Goal: Find specific page/section: Find specific page/section

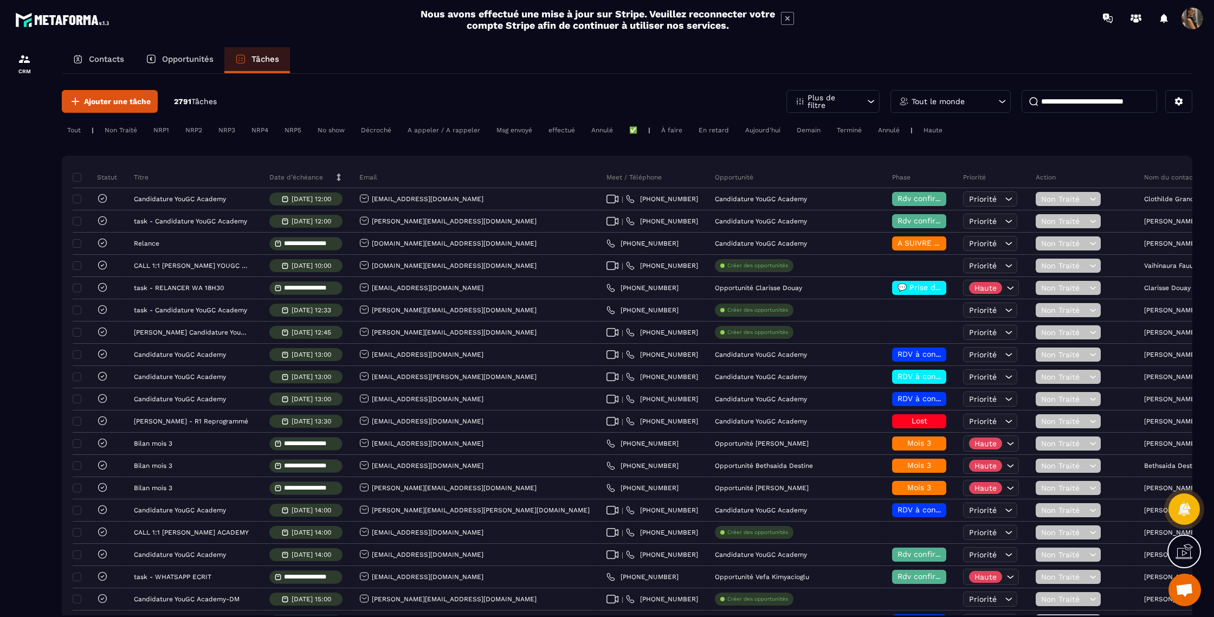
click at [1106, 103] on input at bounding box center [1090, 101] width 136 height 23
drag, startPoint x: 915, startPoint y: 101, endPoint x: 914, endPoint y: 108, distance: 7.7
click at [915, 101] on p "Tout le monde" at bounding box center [938, 102] width 53 height 8
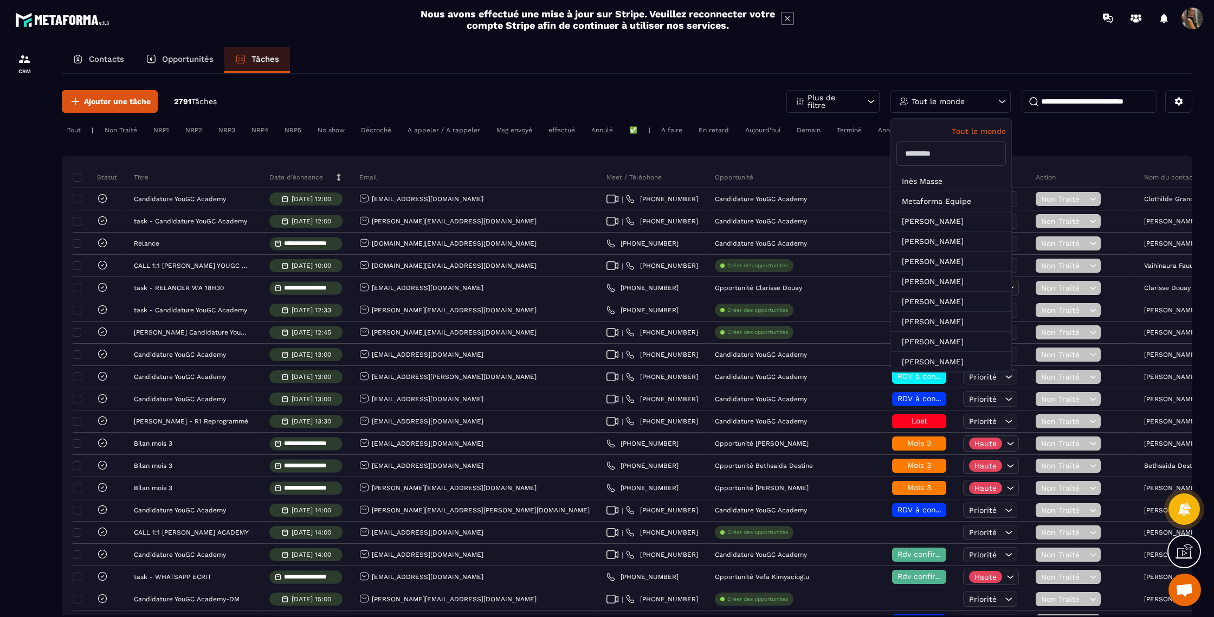
click at [926, 152] on input "text" at bounding box center [950, 153] width 109 height 25
type input "*"
type input "*****"
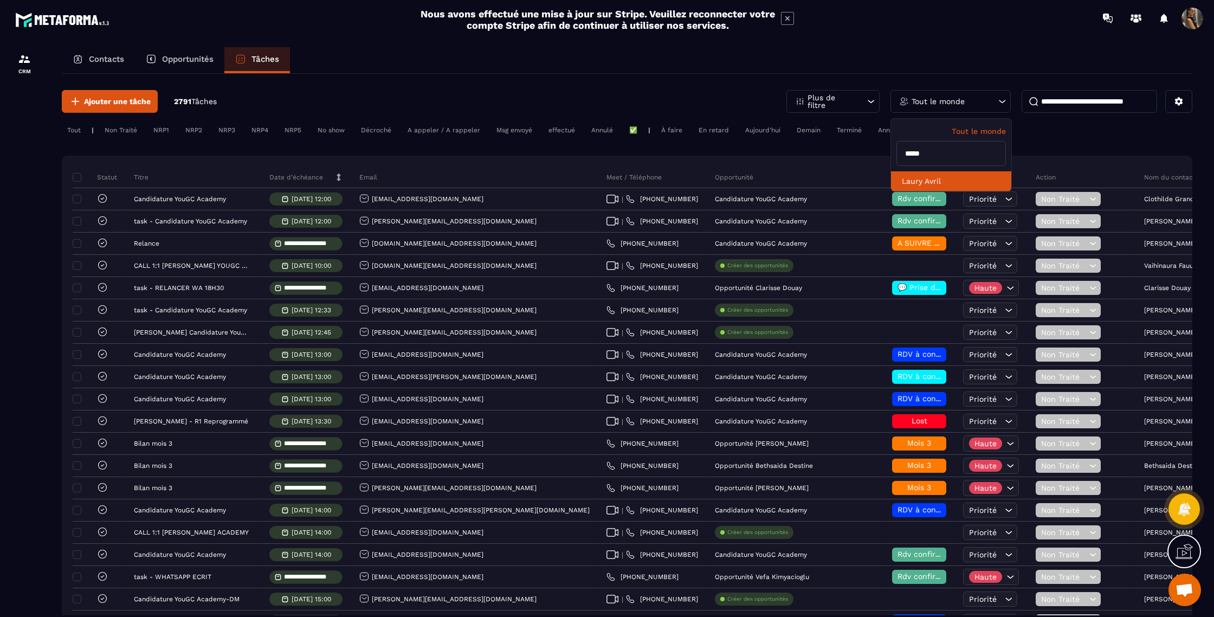
click at [929, 182] on li "Laury Avril" at bounding box center [951, 181] width 120 height 20
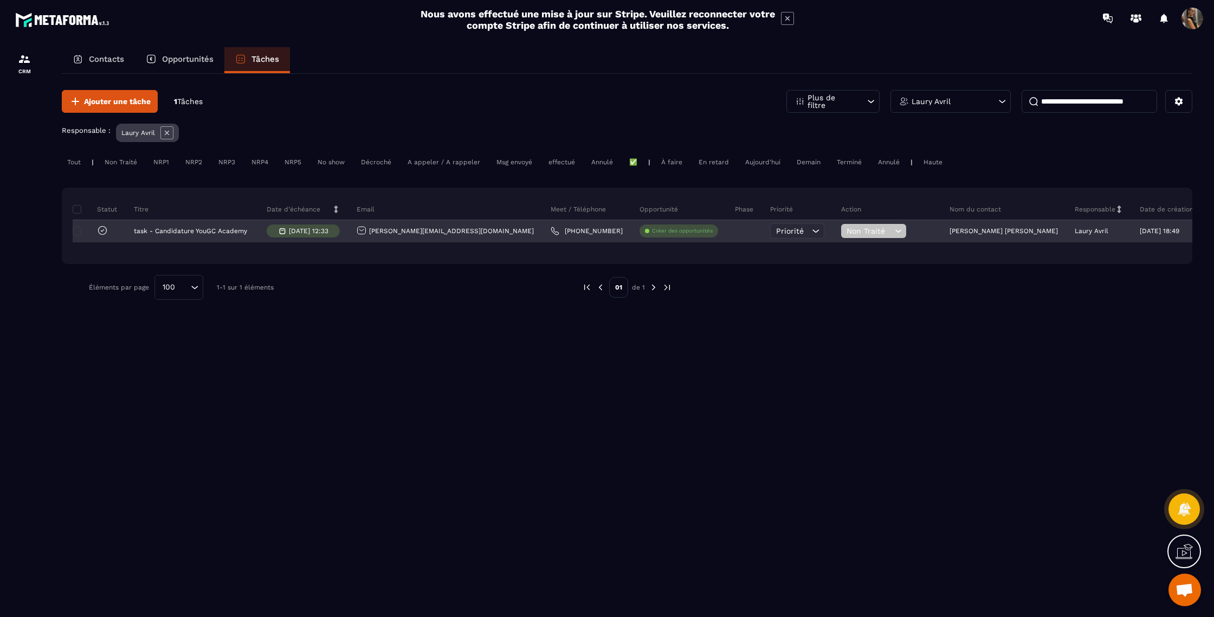
click at [856, 233] on span "Non Traité" at bounding box center [870, 231] width 46 height 9
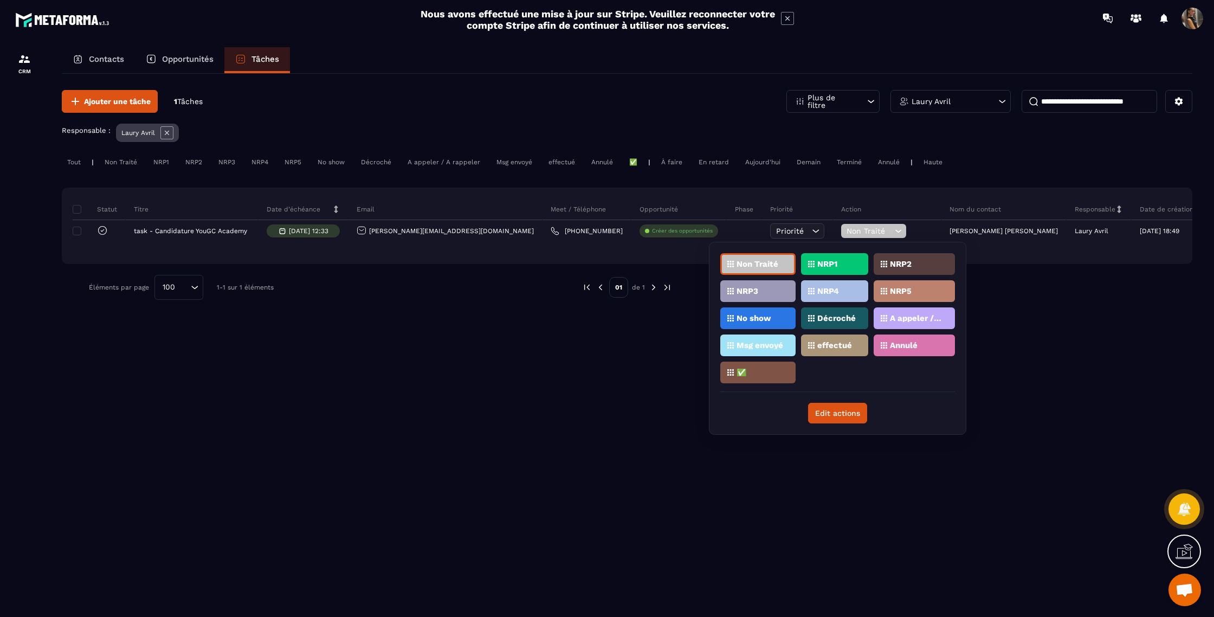
drag, startPoint x: 398, startPoint y: 289, endPoint x: 348, endPoint y: 275, distance: 51.8
click at [397, 289] on div "Éléments par page 100 Loading... 1-1 sur 1 éléments" at bounding box center [327, 287] width 477 height 25
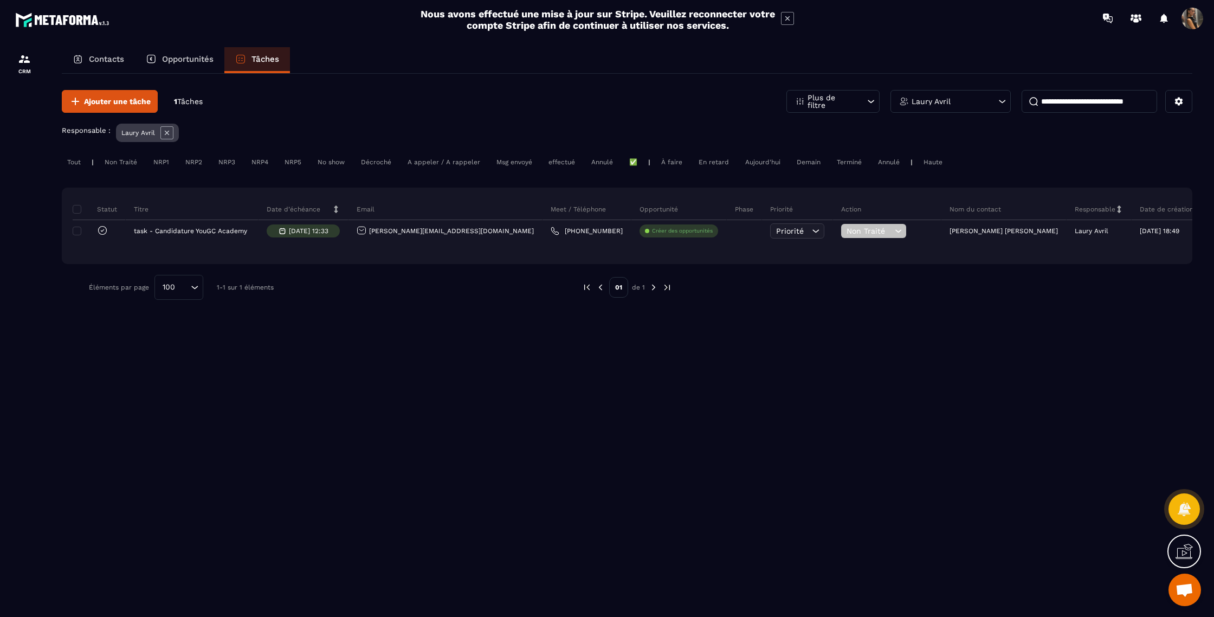
drag, startPoint x: 1087, startPoint y: 106, endPoint x: 1066, endPoint y: 107, distance: 21.2
click at [1087, 107] on input at bounding box center [1090, 101] width 136 height 23
click at [98, 56] on p "Contacts" at bounding box center [106, 59] width 35 height 10
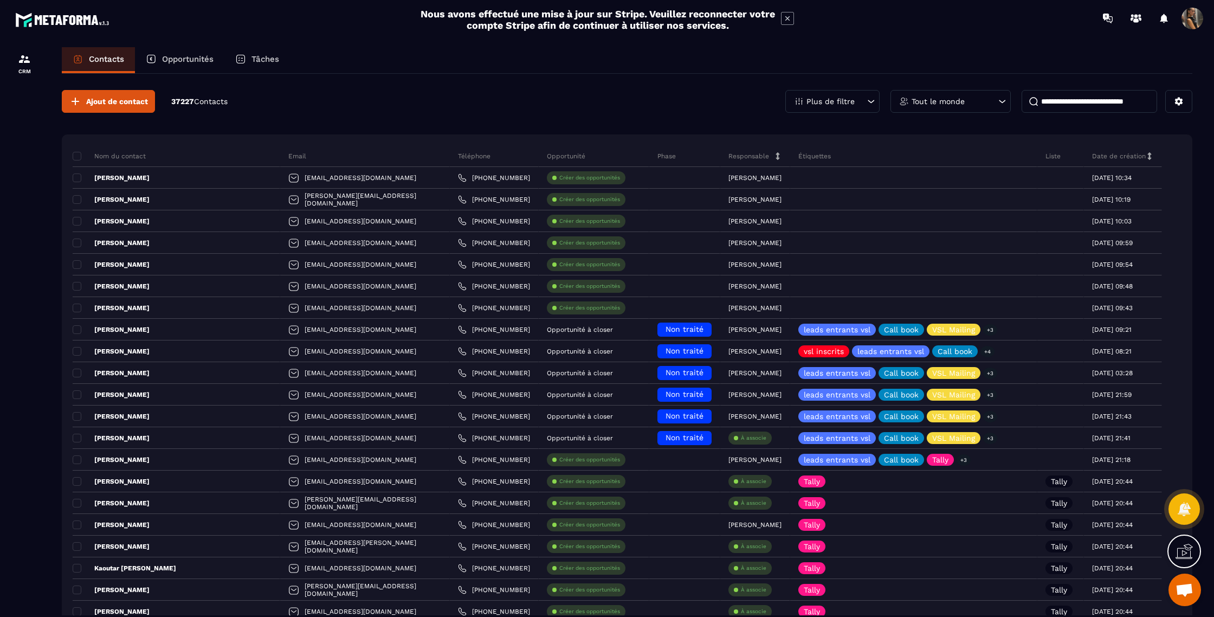
click at [172, 59] on p "Opportunités" at bounding box center [187, 59] width 51 height 10
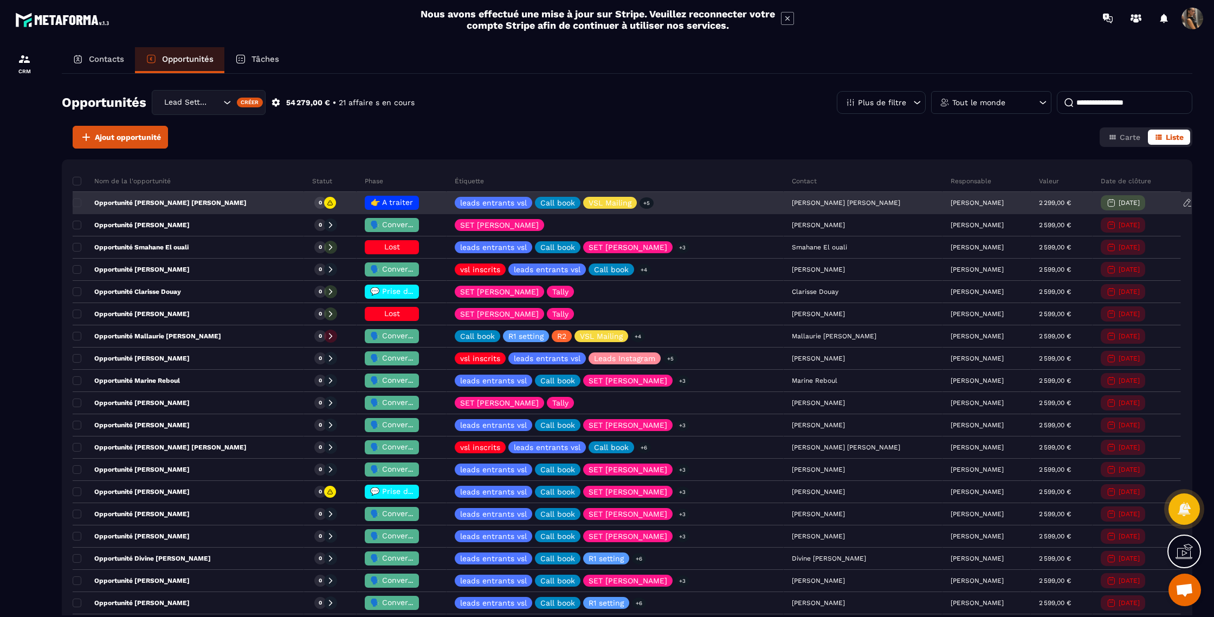
click at [373, 201] on span "👉 A traiter" at bounding box center [392, 202] width 42 height 9
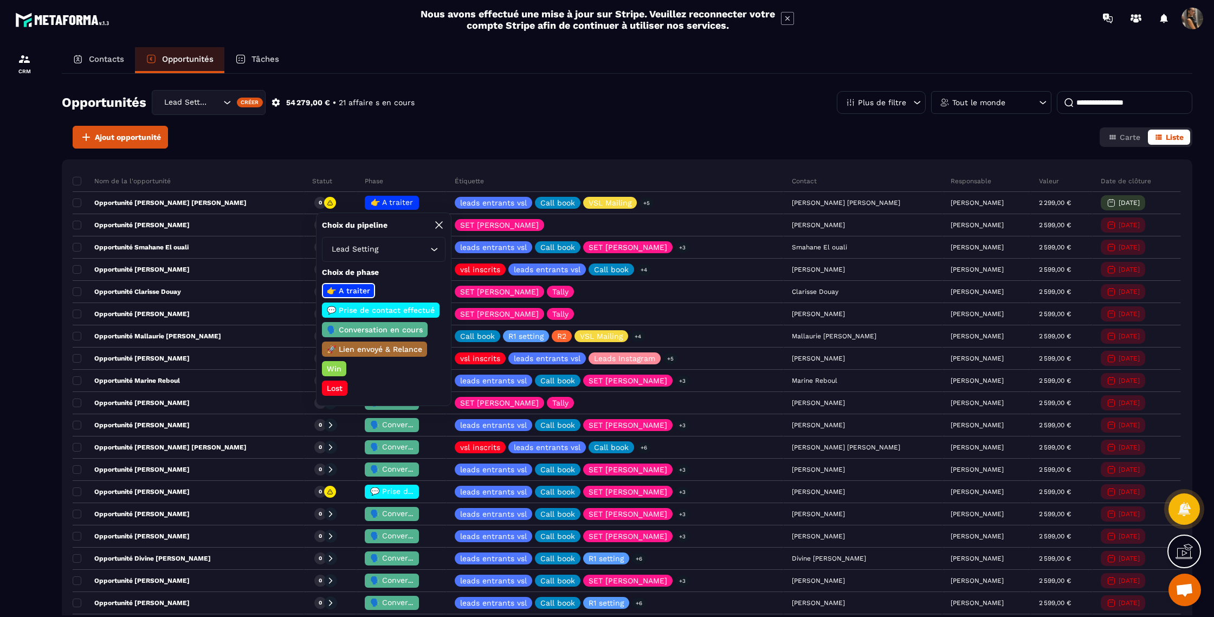
click at [246, 137] on div "Ajout opportunité Carte Liste" at bounding box center [627, 137] width 1131 height 23
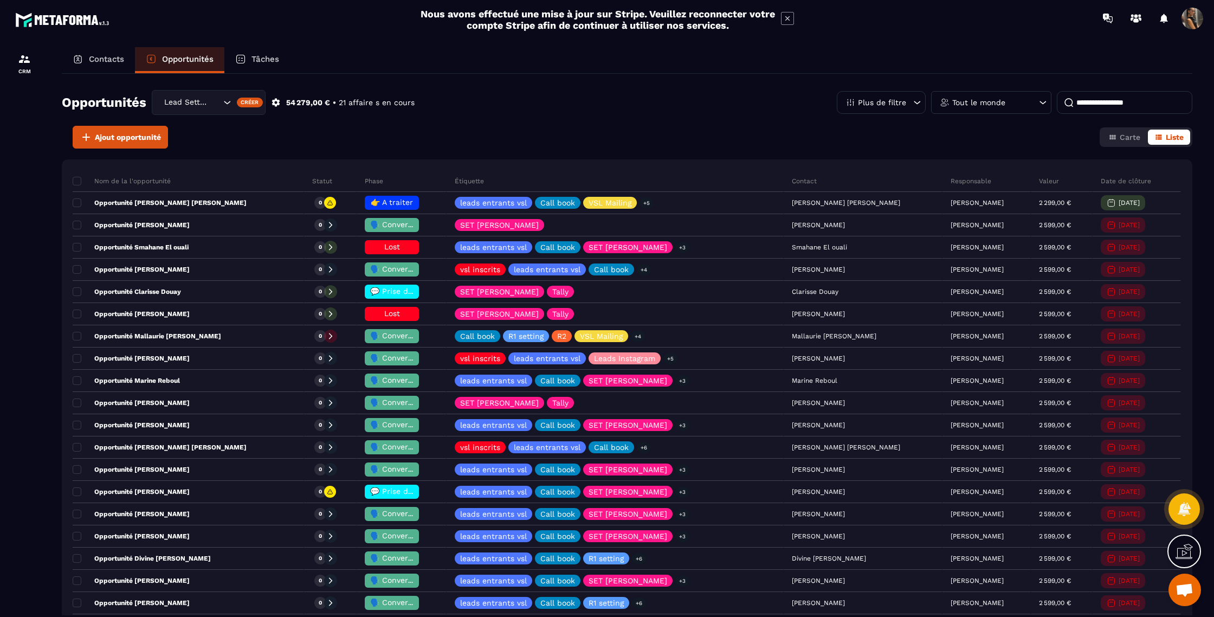
click at [90, 53] on div "Contacts" at bounding box center [98, 60] width 73 height 26
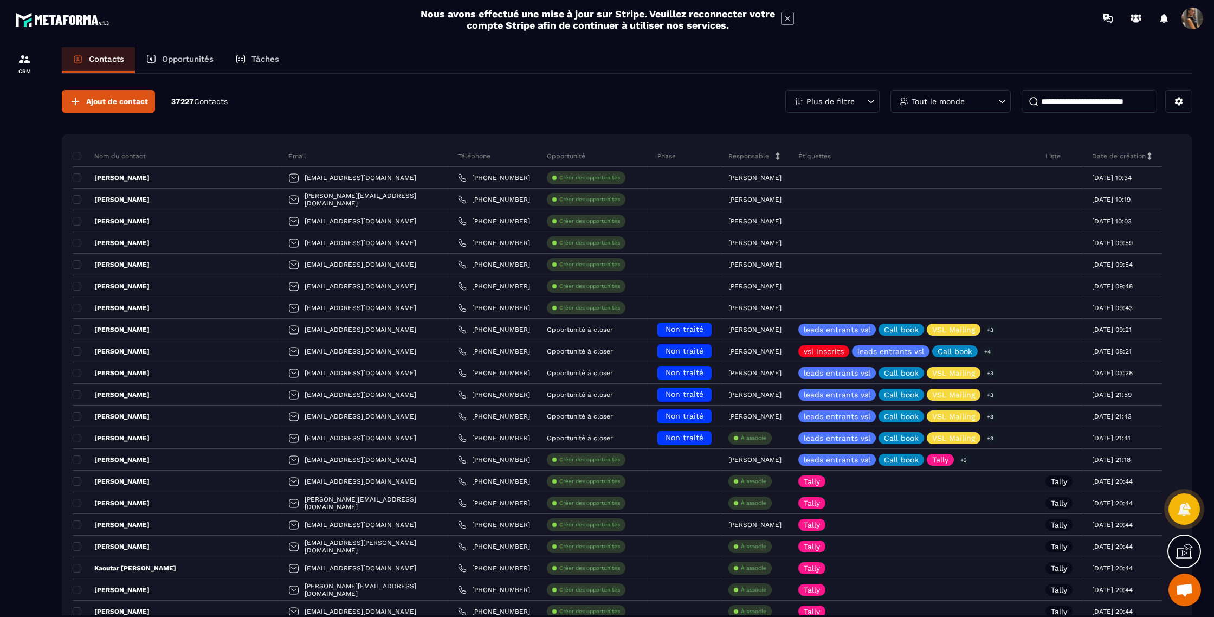
click at [1048, 96] on input at bounding box center [1090, 101] width 136 height 23
type input "***"
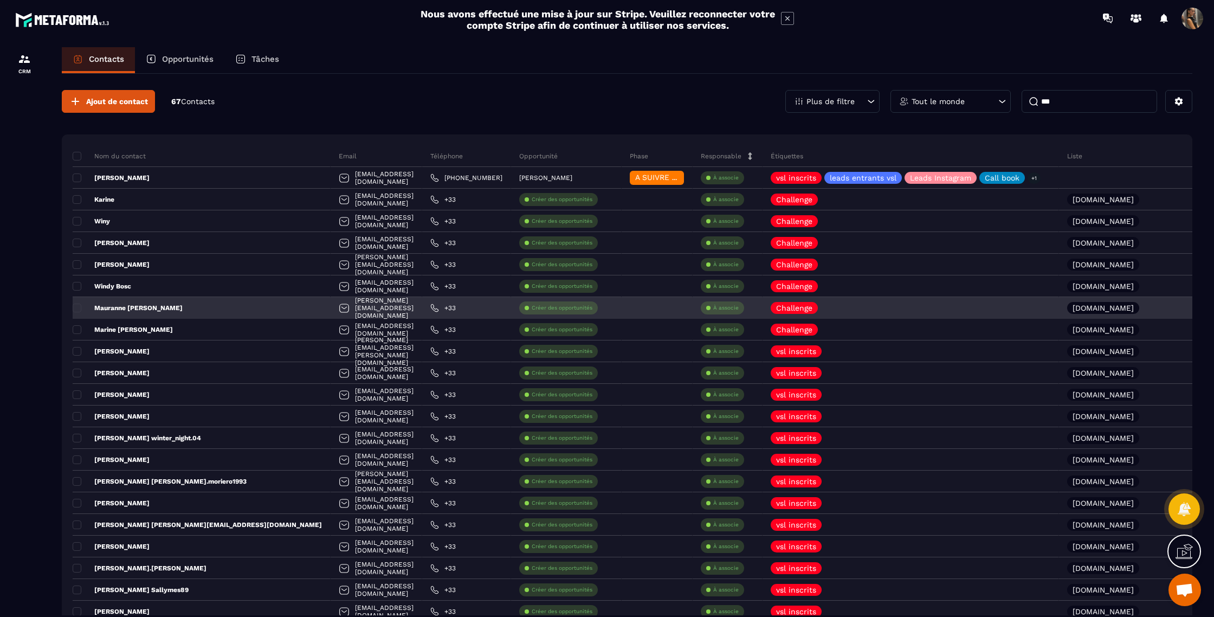
click at [111, 307] on p "Mauranne [PERSON_NAME]" at bounding box center [128, 308] width 110 height 9
